Goal: Transaction & Acquisition: Purchase product/service

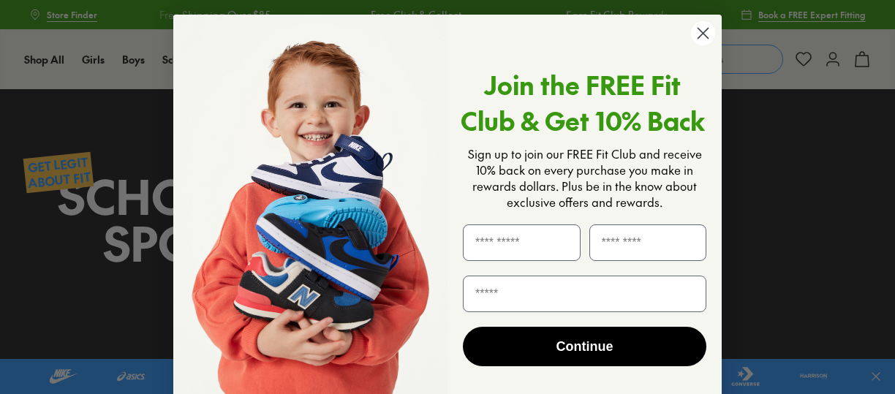
click at [700, 37] on circle "Close dialog" at bounding box center [703, 33] width 24 height 24
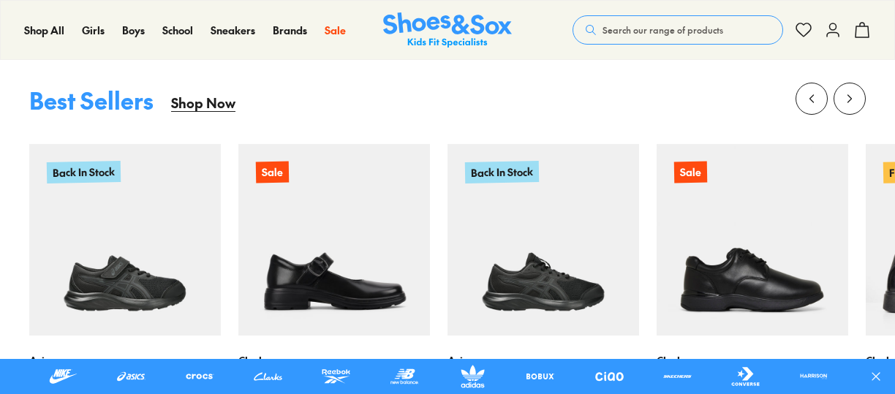
scroll to position [512, 0]
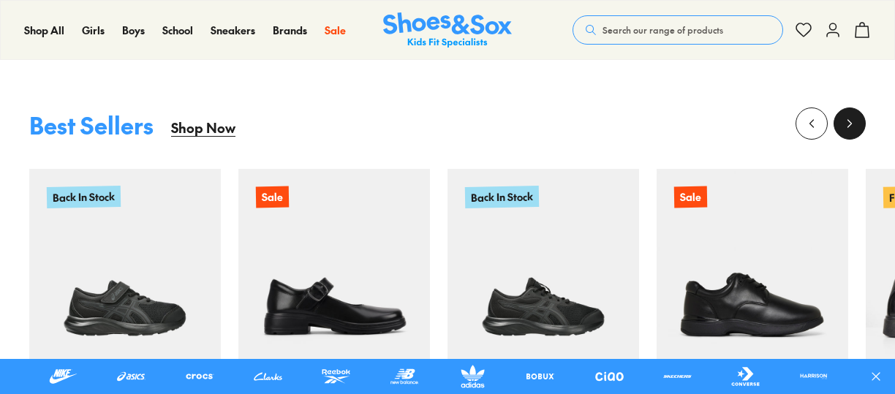
click at [855, 130] on icon at bounding box center [849, 123] width 15 height 15
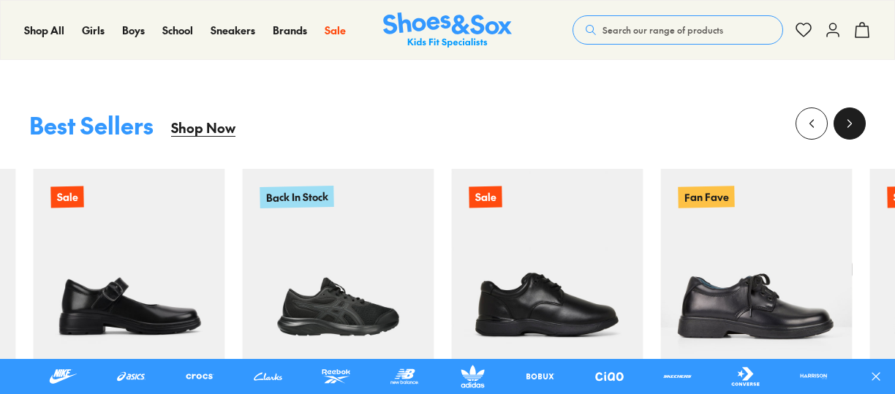
click at [855, 130] on icon at bounding box center [849, 123] width 15 height 15
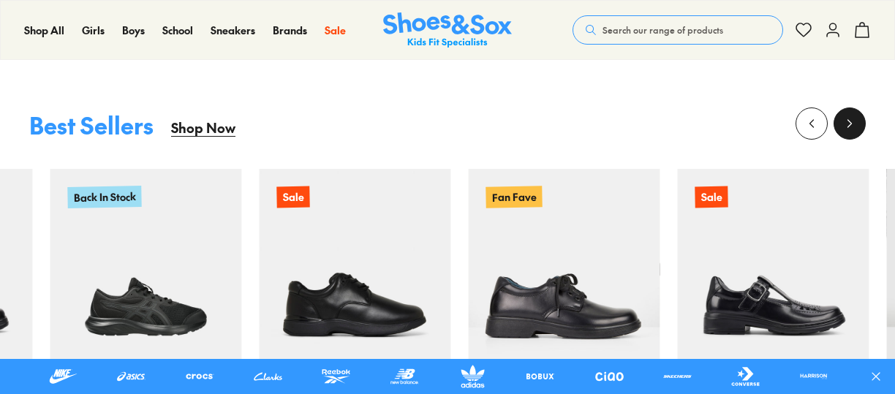
click at [855, 130] on icon at bounding box center [849, 123] width 15 height 15
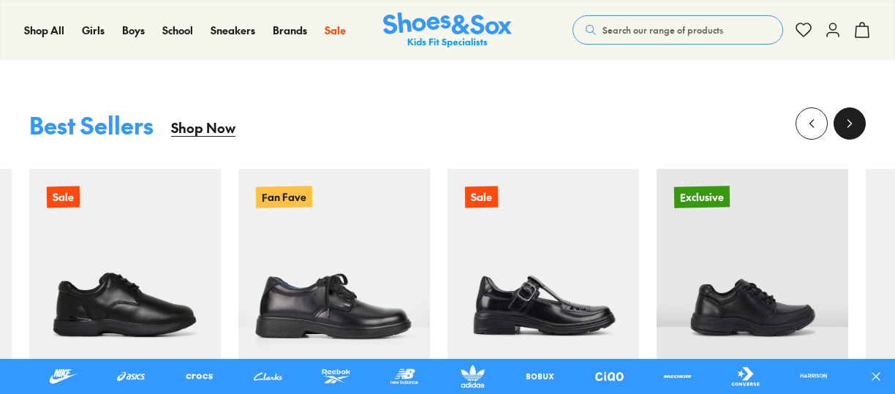
click at [855, 130] on icon at bounding box center [849, 123] width 15 height 15
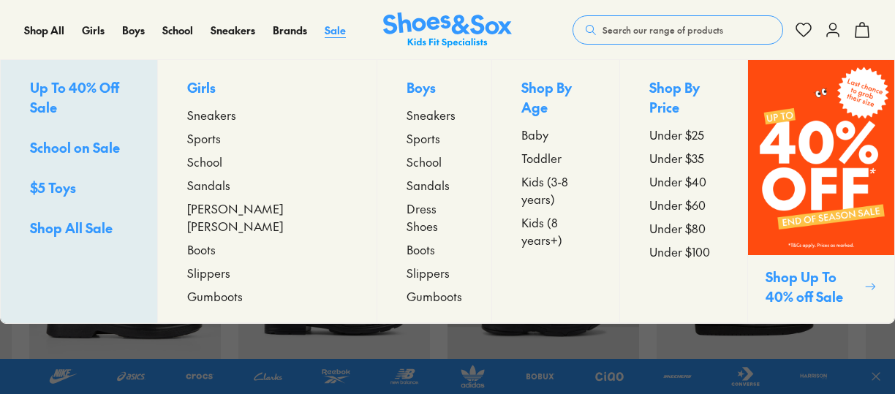
click at [328, 26] on span "Sale" at bounding box center [335, 30] width 21 height 15
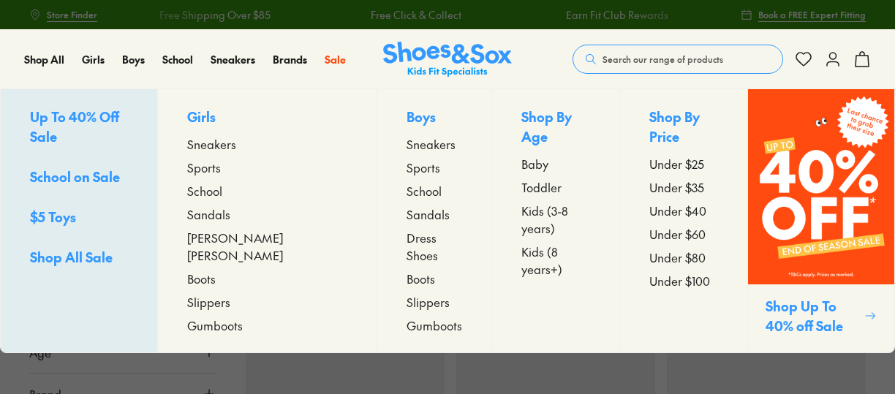
click at [222, 195] on span "School" at bounding box center [204, 191] width 35 height 18
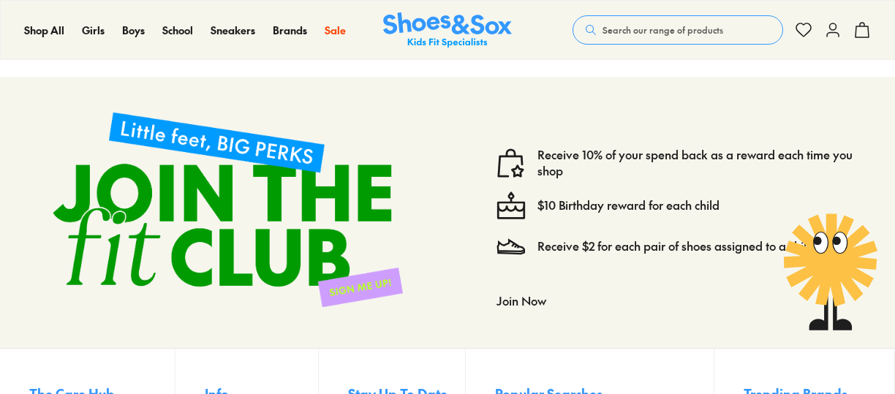
scroll to position [3181, 0]
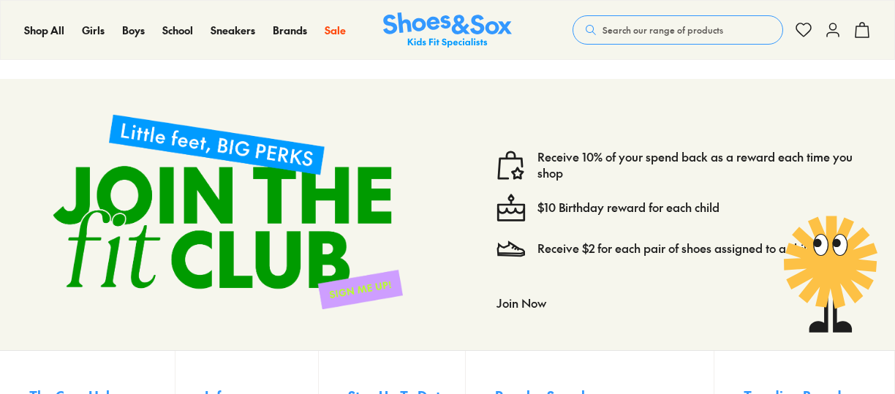
click at [516, 287] on button "Join Now" at bounding box center [522, 303] width 50 height 32
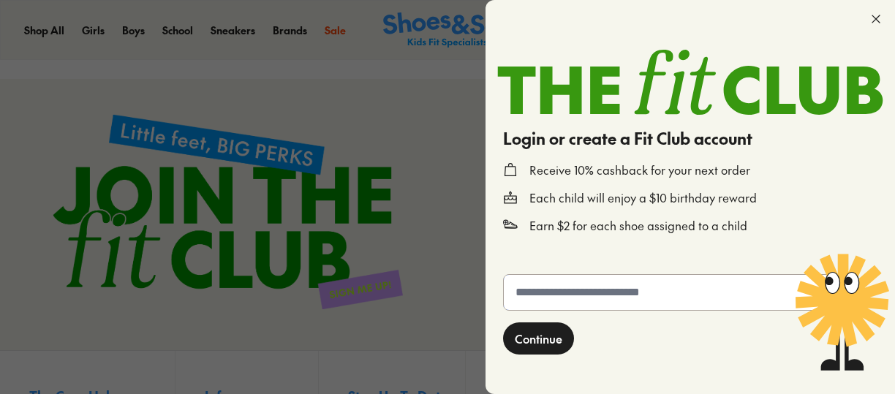
click at [560, 292] on input "text" at bounding box center [674, 292] width 341 height 35
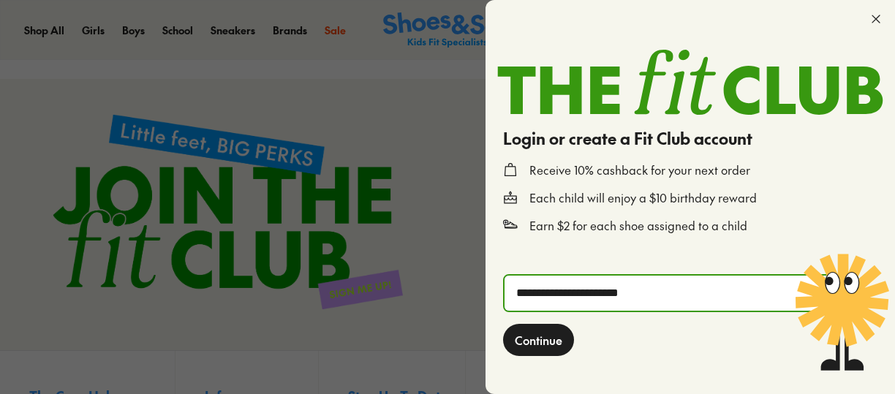
type input "**********"
click at [550, 335] on span "Continue" at bounding box center [539, 340] width 48 height 18
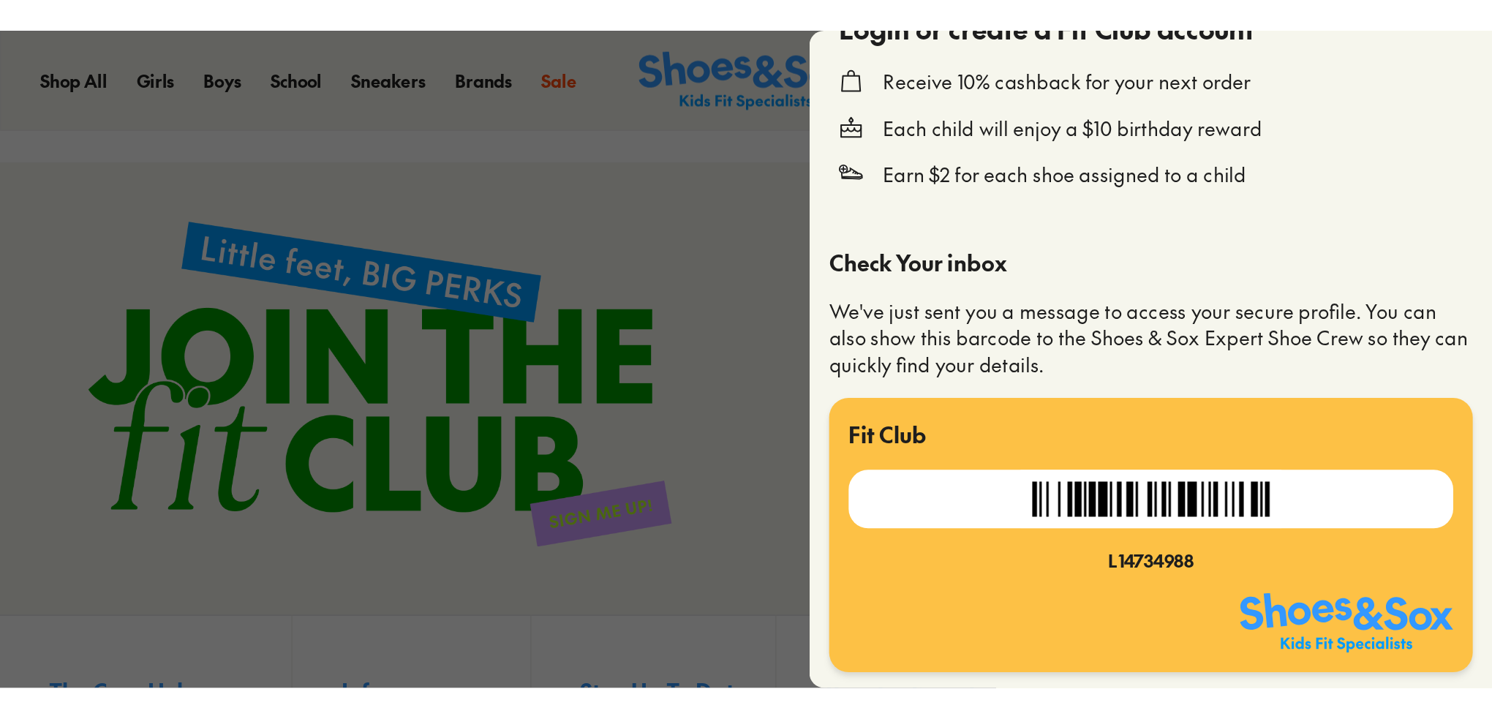
scroll to position [0, 0]
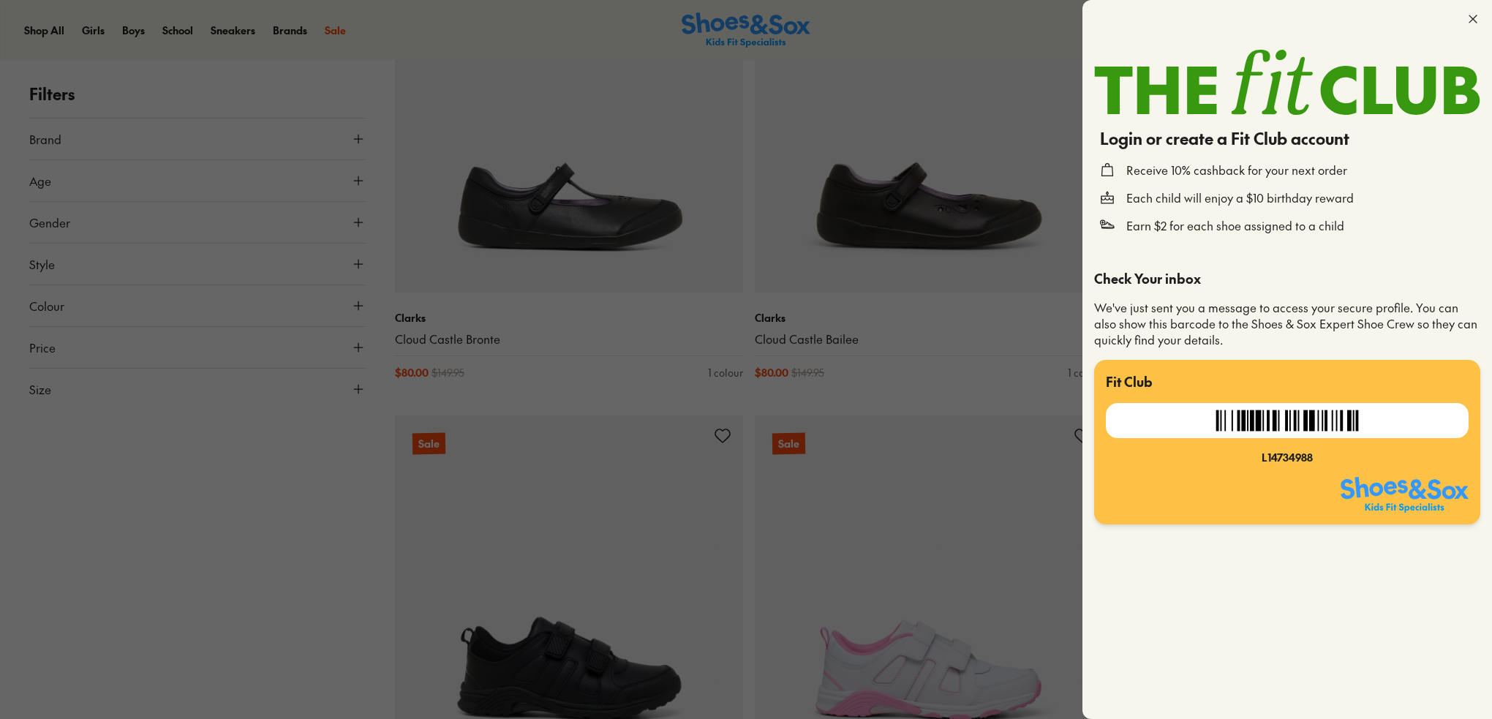
click at [894, 12] on icon at bounding box center [1472, 19] width 15 height 15
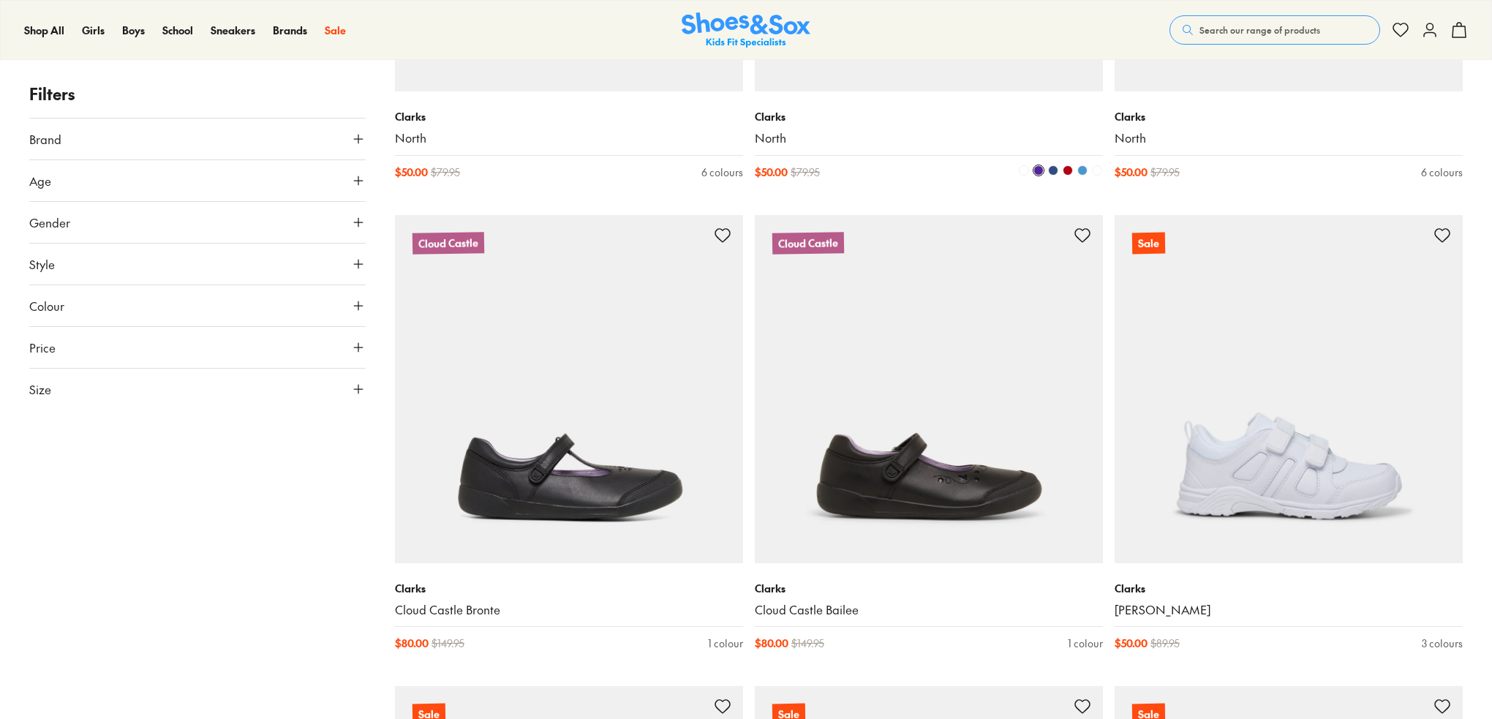
scroll to position [2815, 0]
